Goal: Task Accomplishment & Management: Use online tool/utility

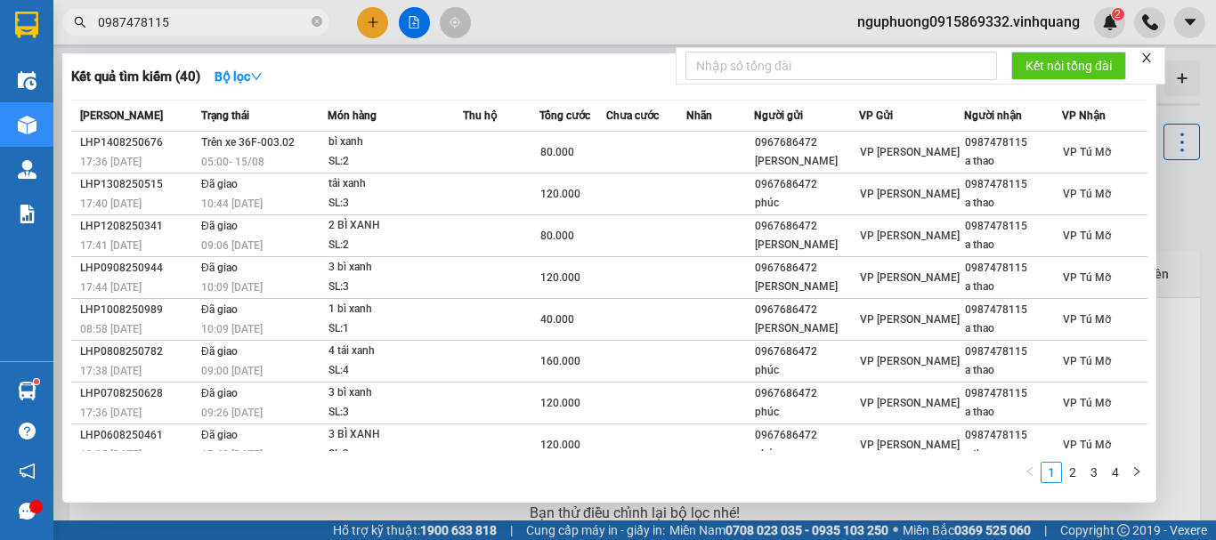
click at [316, 18] on icon "close-circle" at bounding box center [317, 21] width 11 height 11
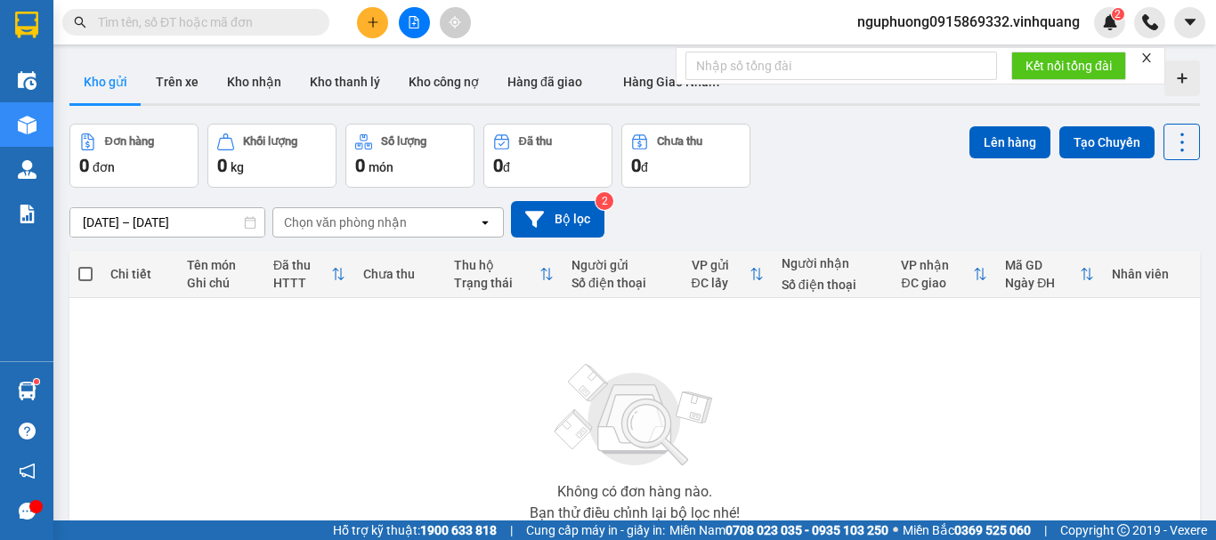
paste input "0345952239"
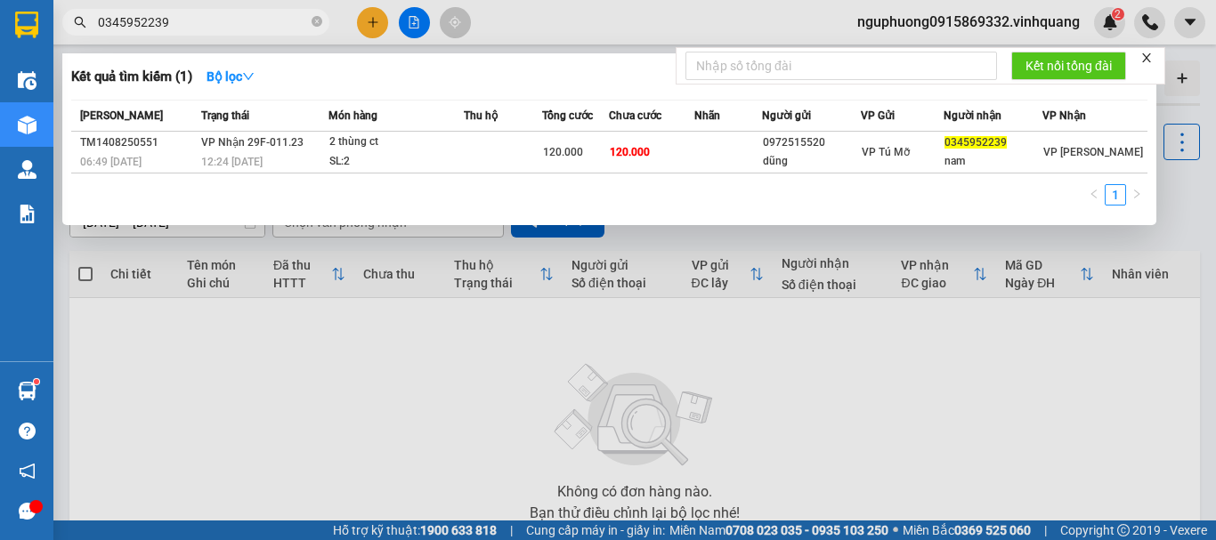
type input "0345952239"
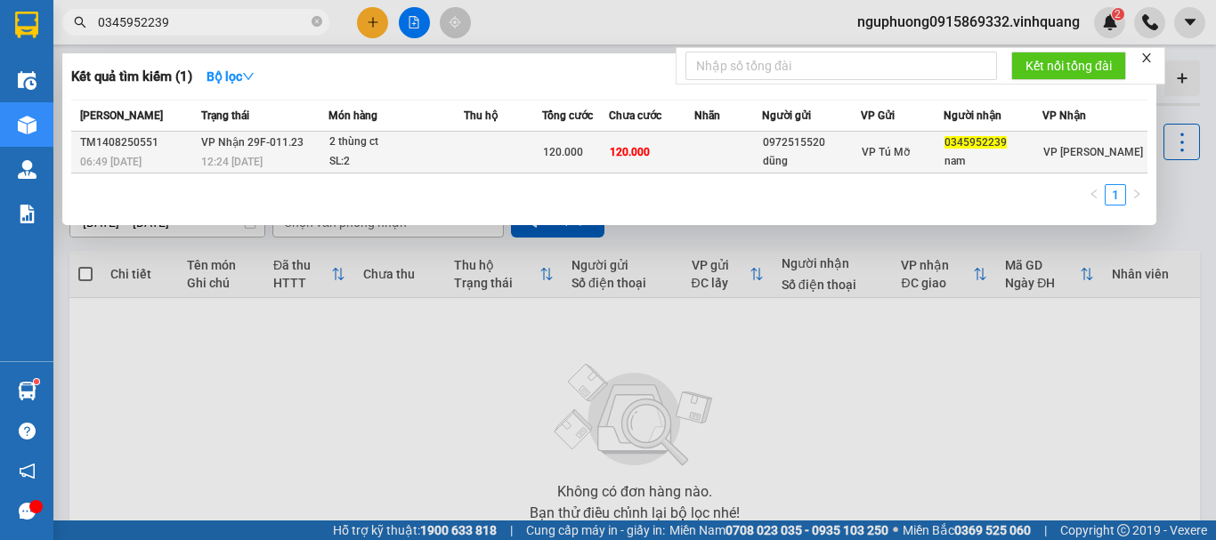
click at [306, 172] on td "[PERSON_NAME] 29F-011.23 12:24 [DATE]" at bounding box center [263, 153] width 132 height 42
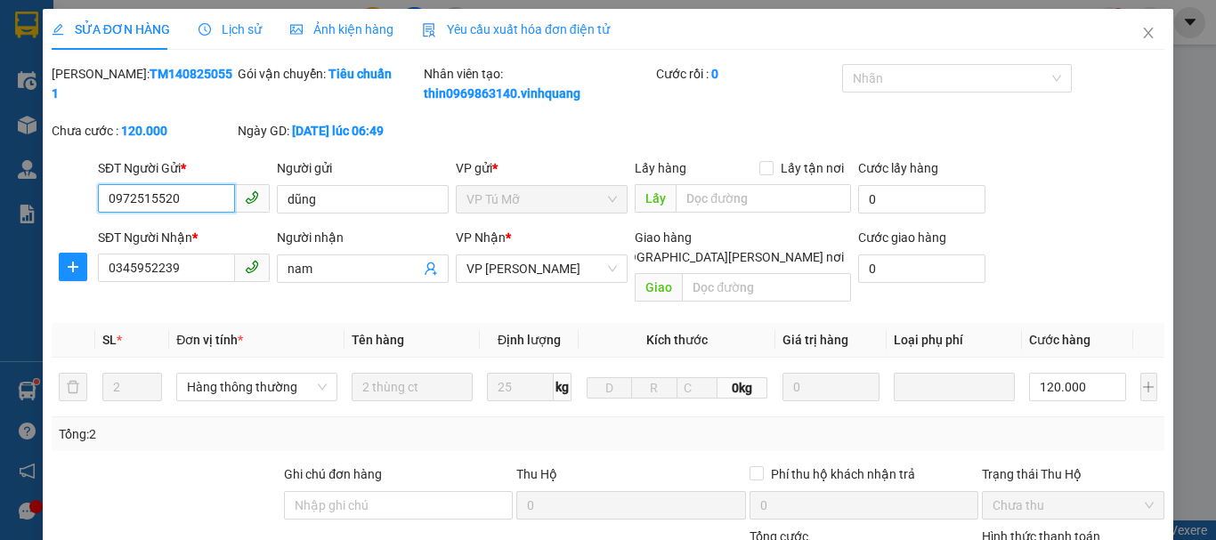
type input "0972515520"
type input "dũng"
type input "0345952239"
type input "nam"
type input "120.000"
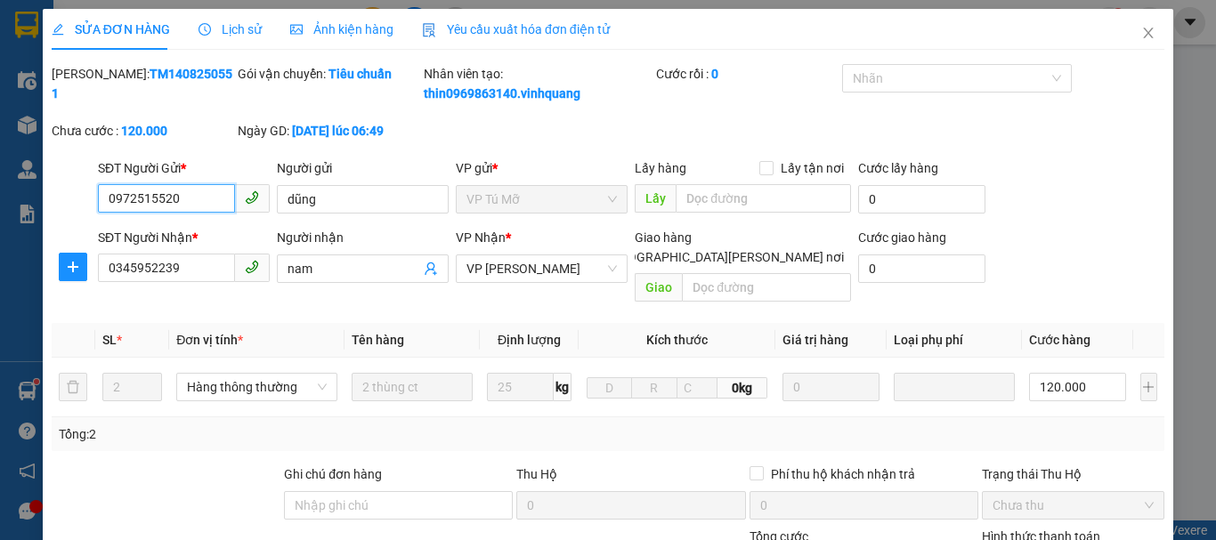
type input "120.000"
click at [1141, 32] on icon "close" at bounding box center [1148, 33] width 14 height 14
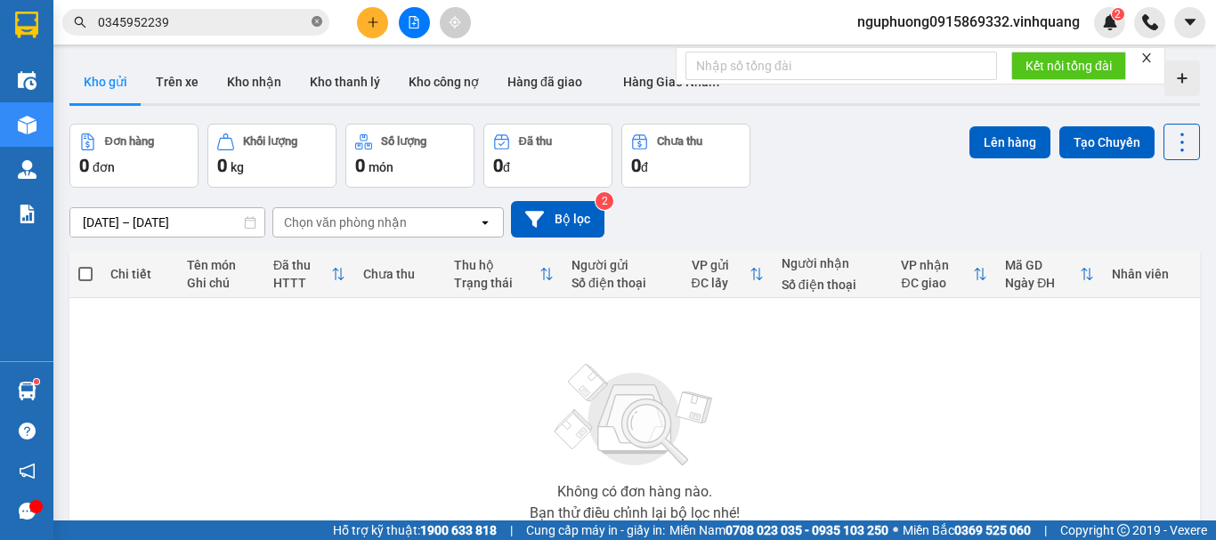
click at [317, 21] on icon "close-circle" at bounding box center [317, 21] width 11 height 11
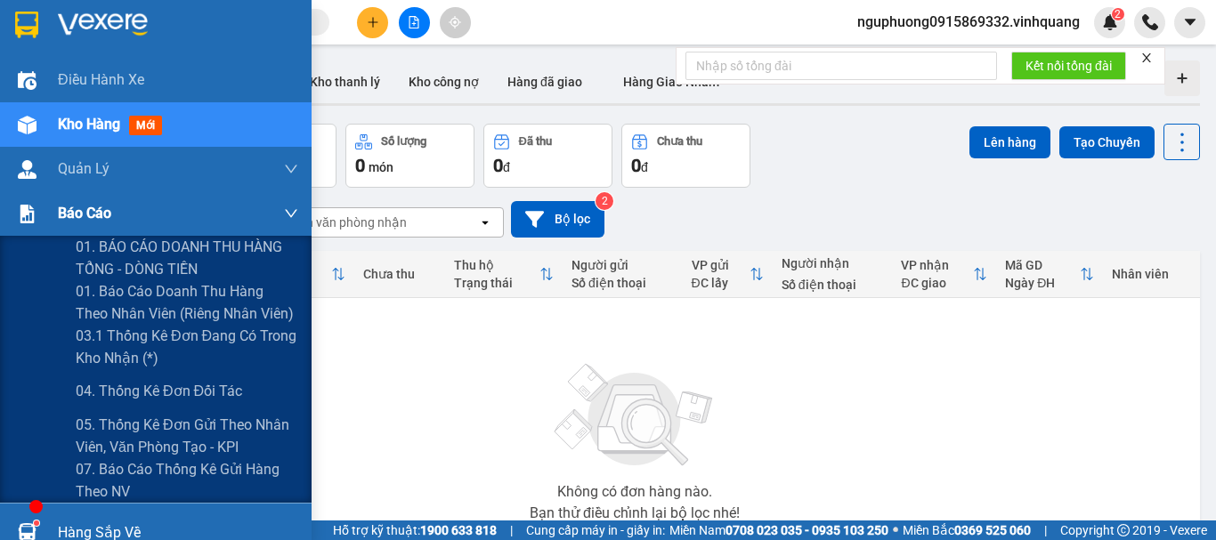
click at [69, 215] on span "Báo cáo" at bounding box center [84, 213] width 53 height 22
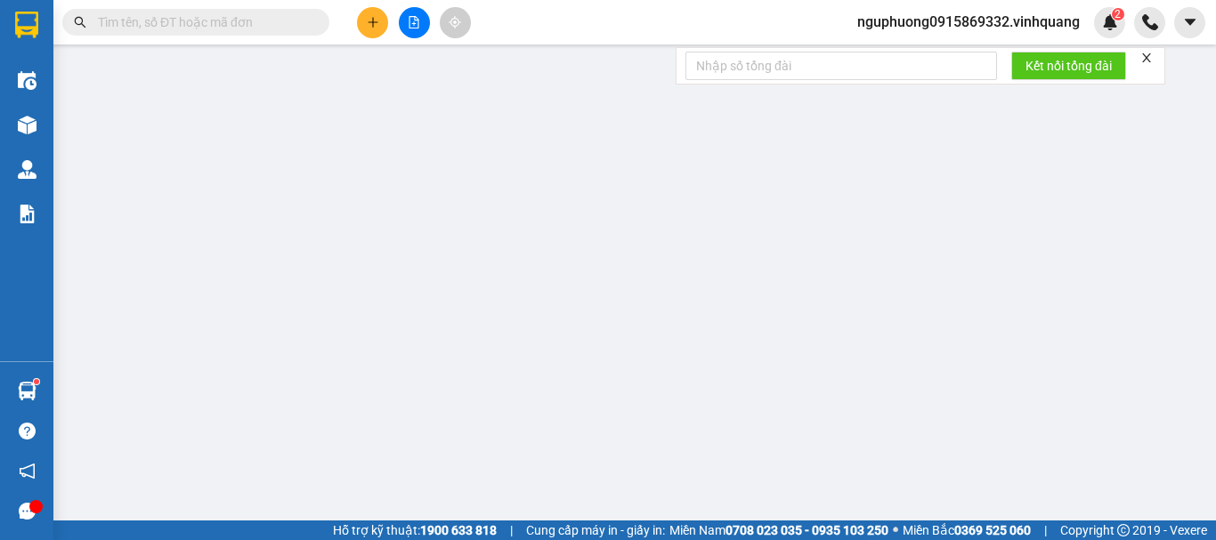
click at [244, 15] on input "text" at bounding box center [203, 22] width 210 height 20
paste input "0339354911"
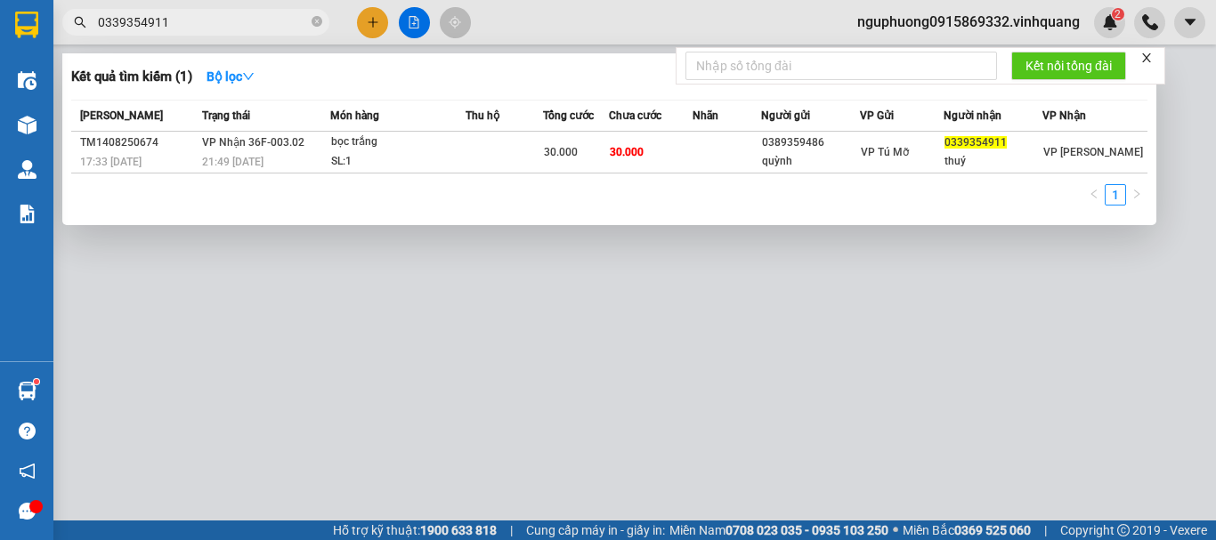
type input "0339354911"
